Goal: Navigation & Orientation: Find specific page/section

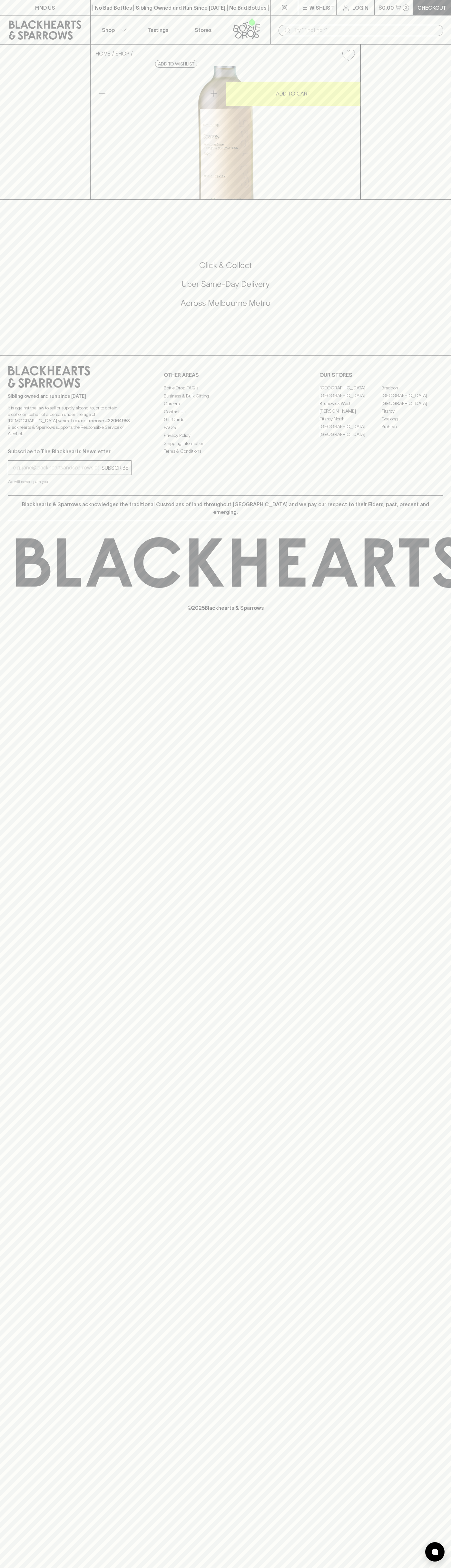
click at [169, 20] on link "Tastings" at bounding box center [158, 30] width 45 height 29
click at [429, 881] on div "FIND US | No Bad Bottles | Sibling Owned and Run Since 2006 | No Bad Bottles | …" at bounding box center [225, 784] width 451 height 1568
click at [446, 1567] on html "FIND US | No Bad Bottles | Sibling Owned and Run Since 2006 | No Bad Bottles | …" at bounding box center [225, 784] width 451 height 1568
click at [2, 1334] on div "FIND US | No Bad Bottles | Sibling Owned and Run Since 2006 | No Bad Bottles | …" at bounding box center [225, 784] width 451 height 1568
